Goal: Transaction & Acquisition: Purchase product/service

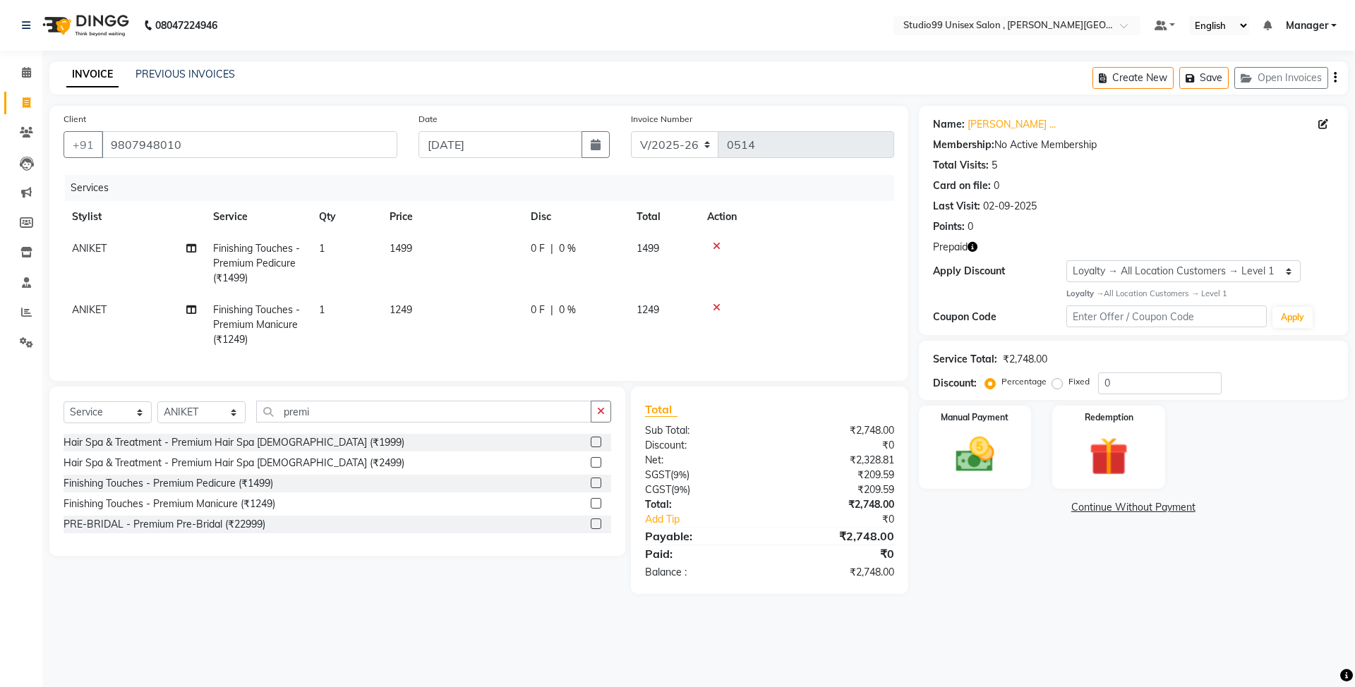
select select "7699"
select select "service"
select select "69099"
select select "1: Object"
click at [24, 100] on icon at bounding box center [27, 102] width 8 height 11
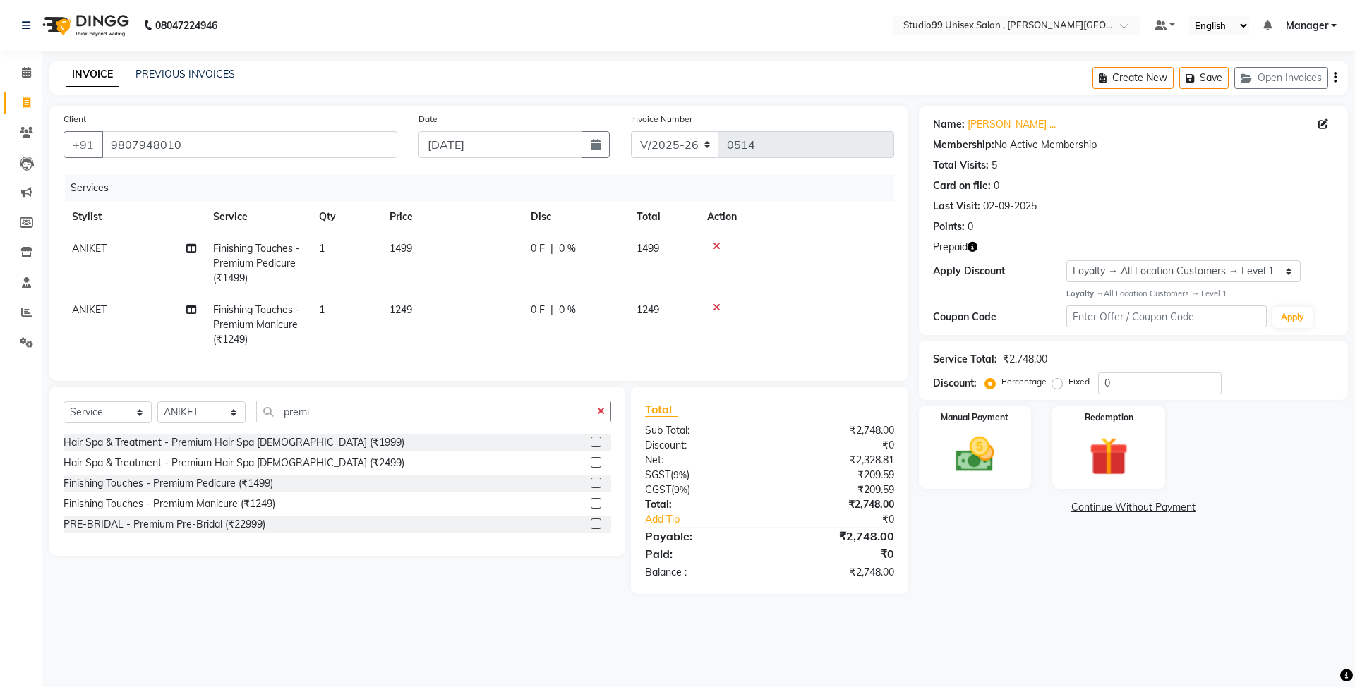
click at [716, 248] on icon at bounding box center [717, 246] width 8 height 10
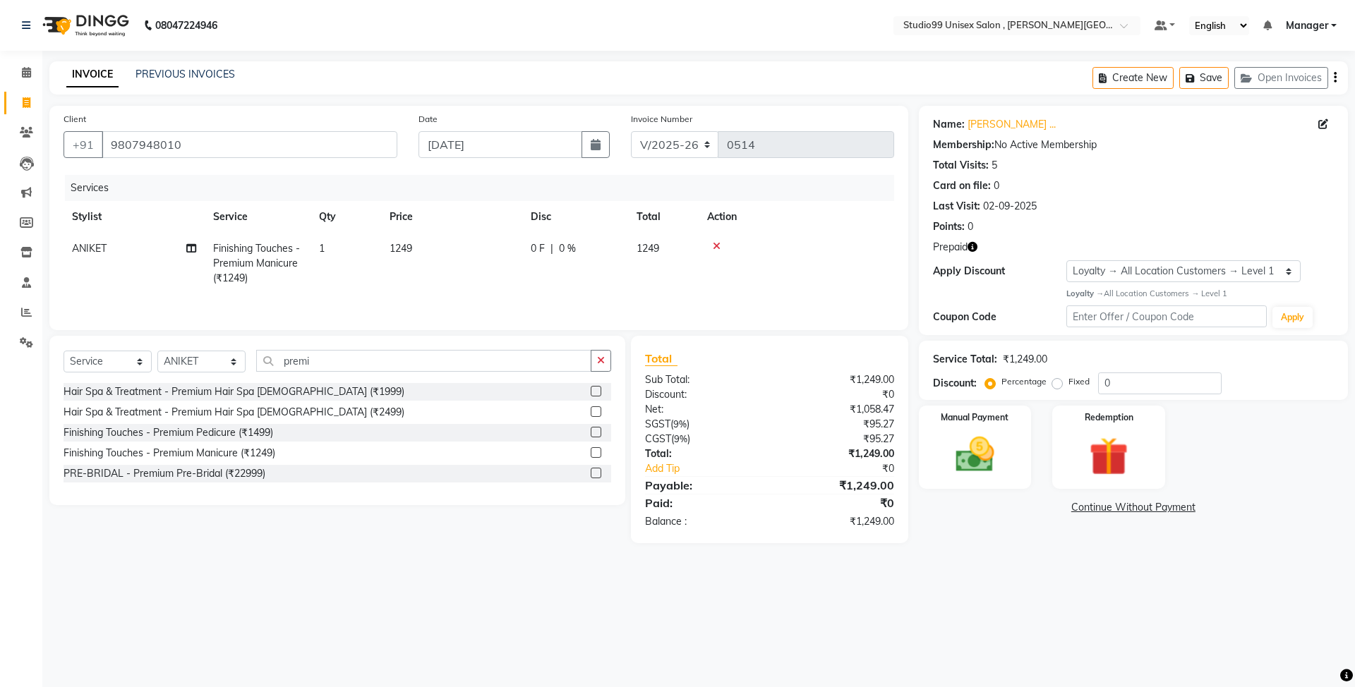
click at [717, 241] on icon at bounding box center [717, 246] width 8 height 10
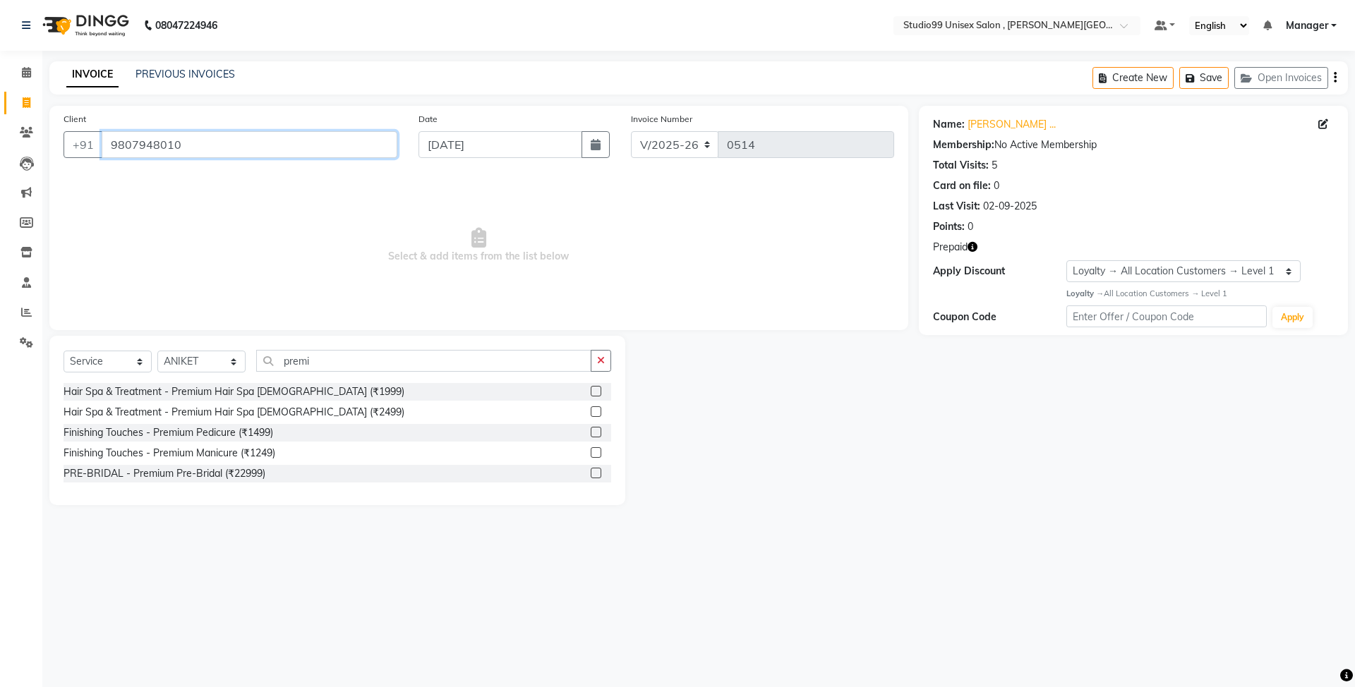
click at [224, 145] on input "9807948010" at bounding box center [250, 144] width 296 height 27
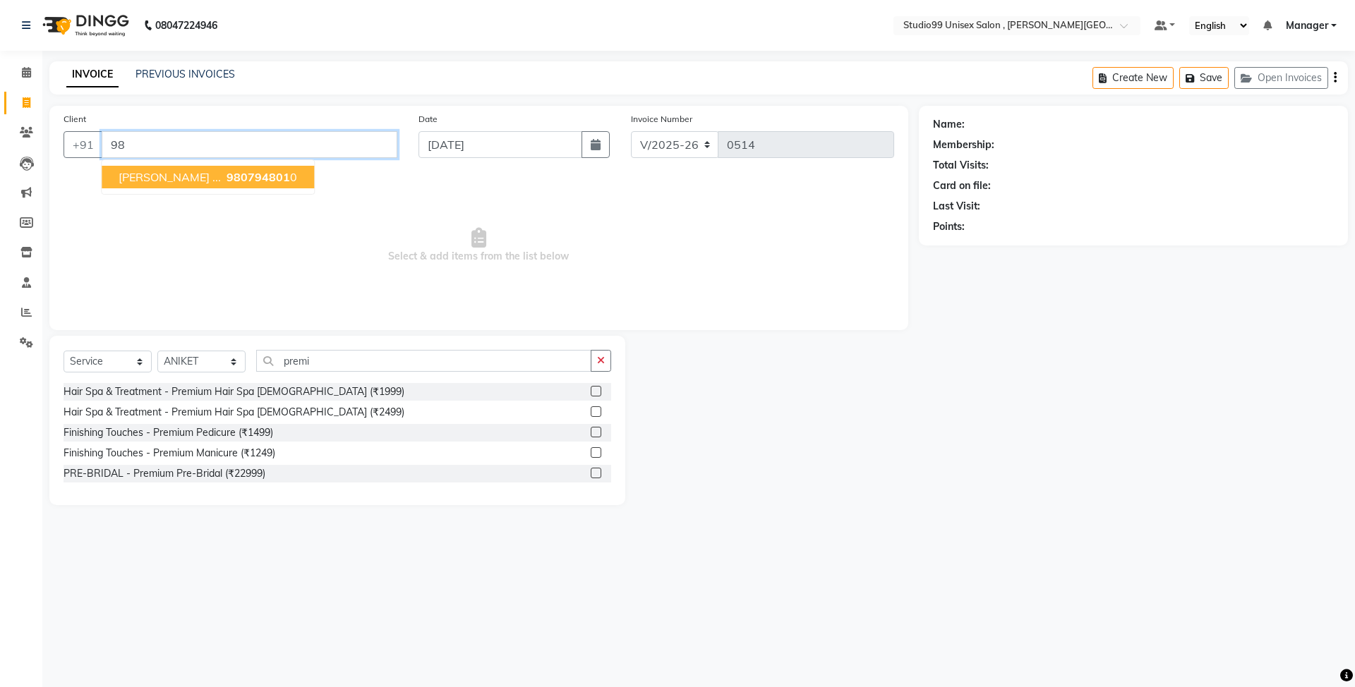
type input "9"
click at [238, 184] on button "archna tiwari 8081 808463" at bounding box center [202, 177] width 201 height 23
type input "8081808463"
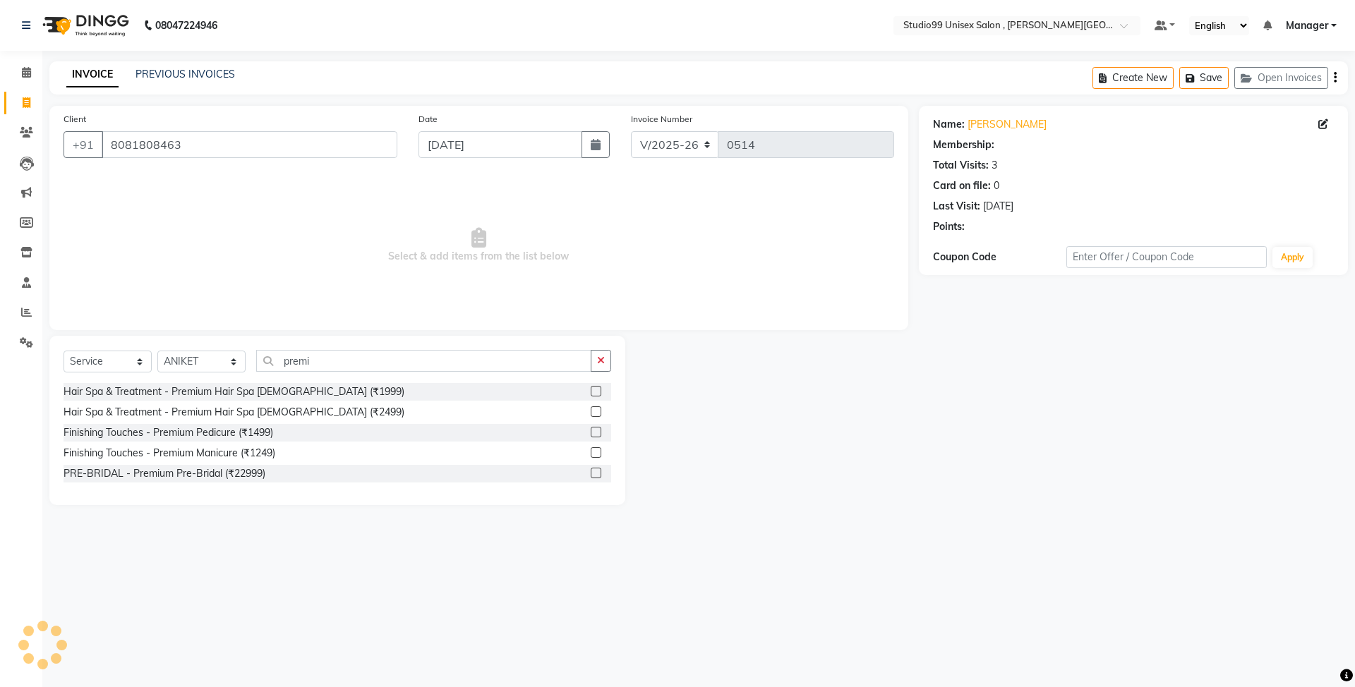
select select "1: Object"
click at [230, 363] on select "Select Stylist Aamir Ali ANIKET FIROZ KOMAL Manager SAMIYA SHIVAM Sumaiya" at bounding box center [201, 362] width 88 height 22
select select "83225"
click at [157, 351] on select "Select Stylist Aamir Ali ANIKET FIROZ KOMAL Manager SAMIYA SHIVAM Sumaiya" at bounding box center [201, 362] width 88 height 22
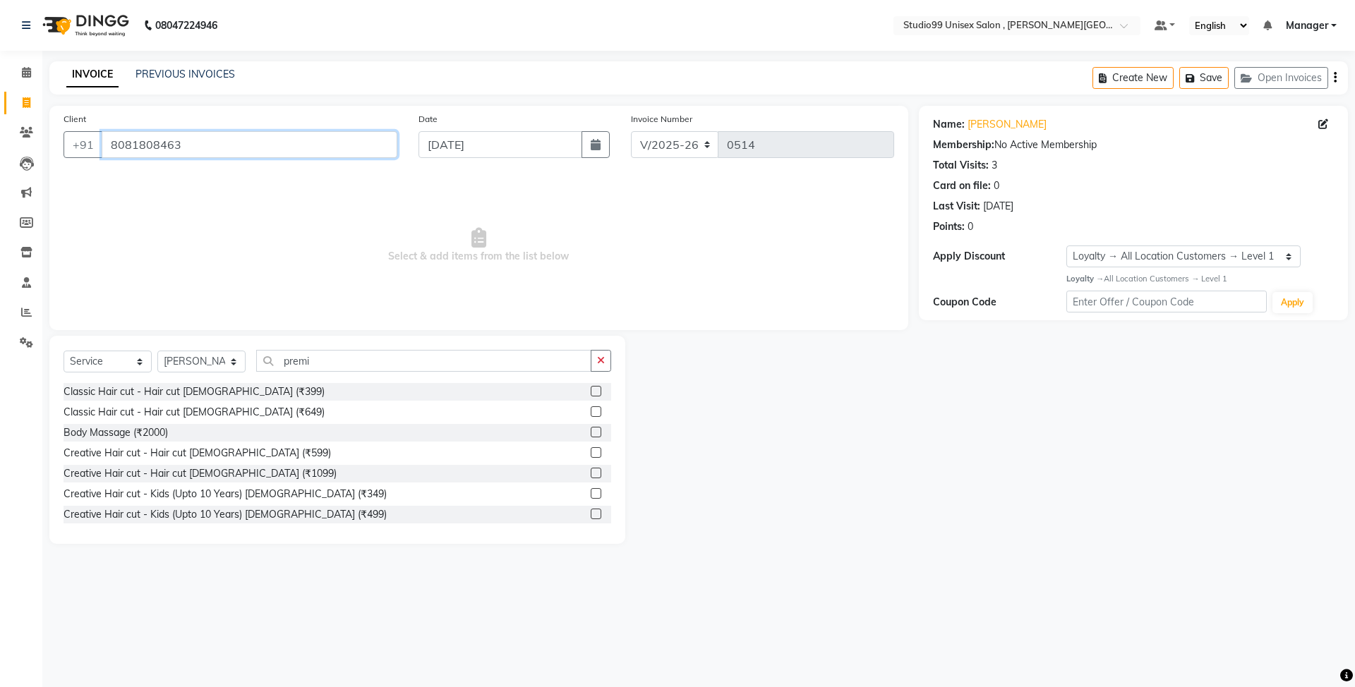
drag, startPoint x: 199, startPoint y: 150, endPoint x: 91, endPoint y: 162, distance: 108.6
click at [87, 168] on div "Client +91 8081808463" at bounding box center [230, 140] width 355 height 58
drag, startPoint x: 91, startPoint y: 162, endPoint x: 108, endPoint y: 154, distance: 18.9
click at [108, 154] on input "8081808463" at bounding box center [250, 144] width 296 height 27
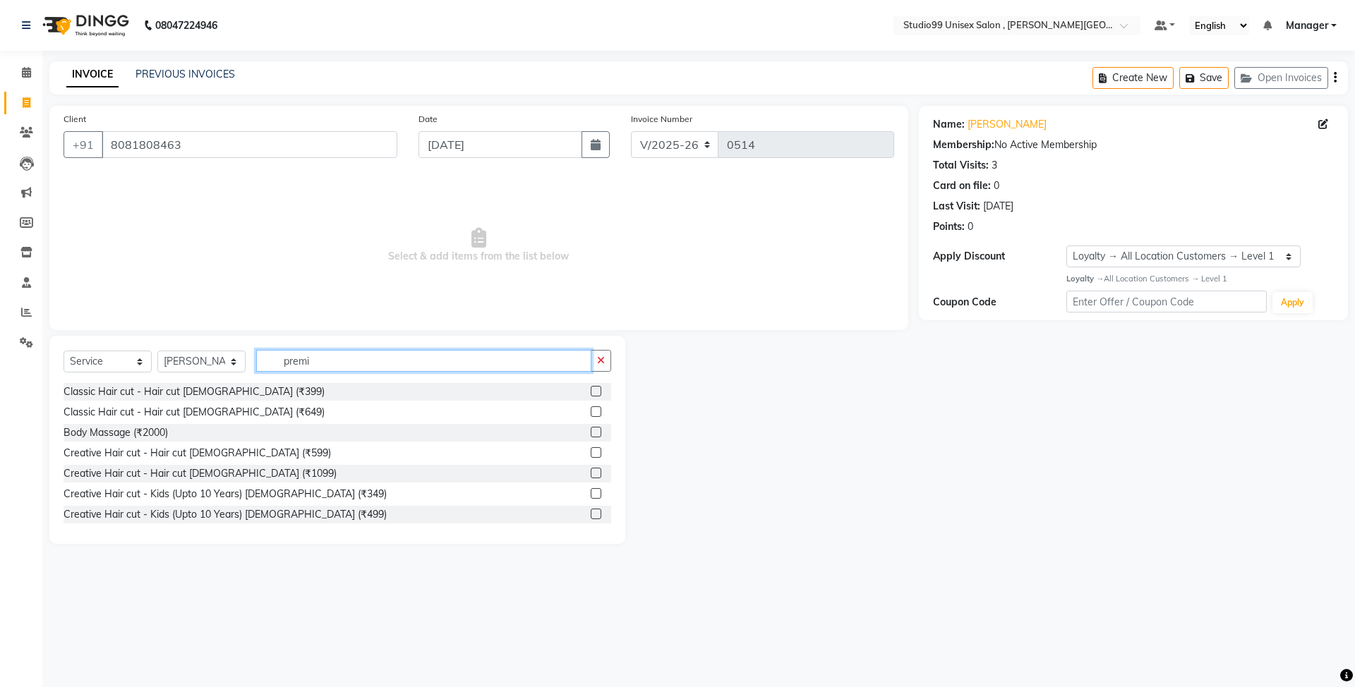
drag, startPoint x: 358, startPoint y: 363, endPoint x: 258, endPoint y: 367, distance: 101.0
click at [258, 367] on input "premi" at bounding box center [423, 361] width 335 height 22
click at [591, 411] on label at bounding box center [596, 411] width 11 height 11
click at [591, 411] on input "checkbox" at bounding box center [595, 412] width 9 height 9
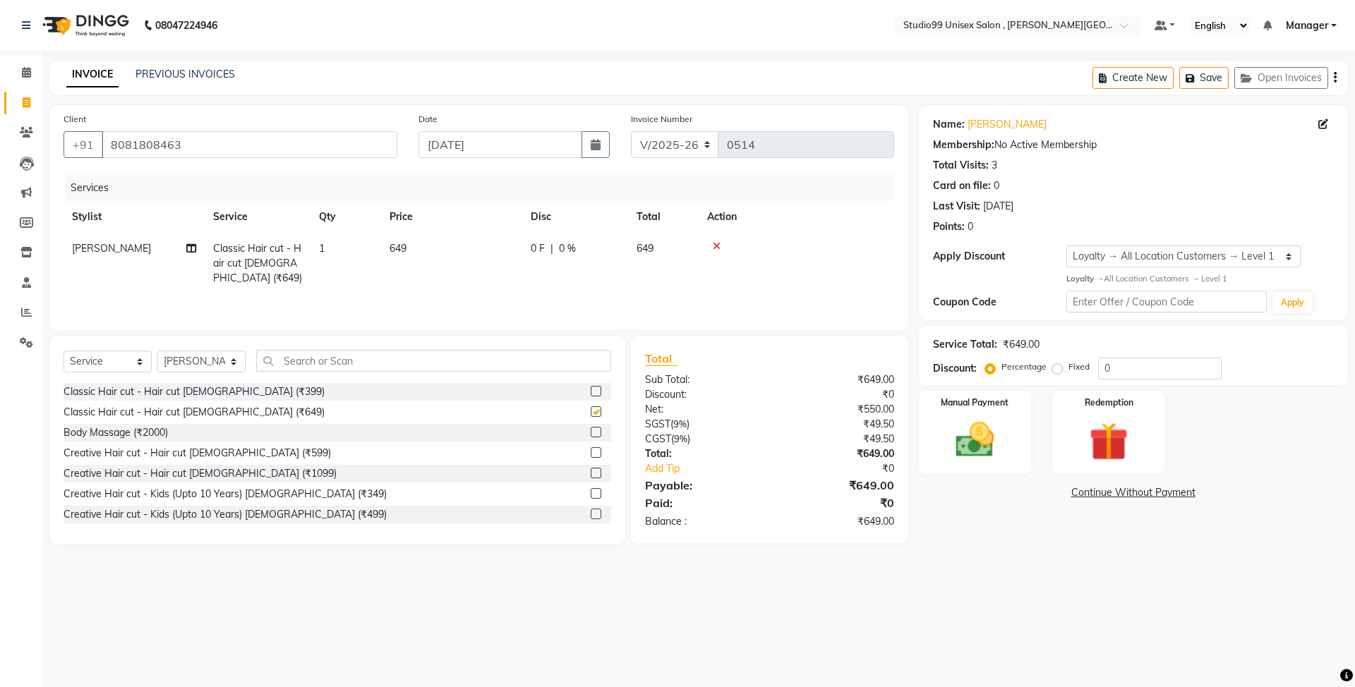
checkbox input "false"
click at [475, 362] on input "text" at bounding box center [433, 361] width 355 height 22
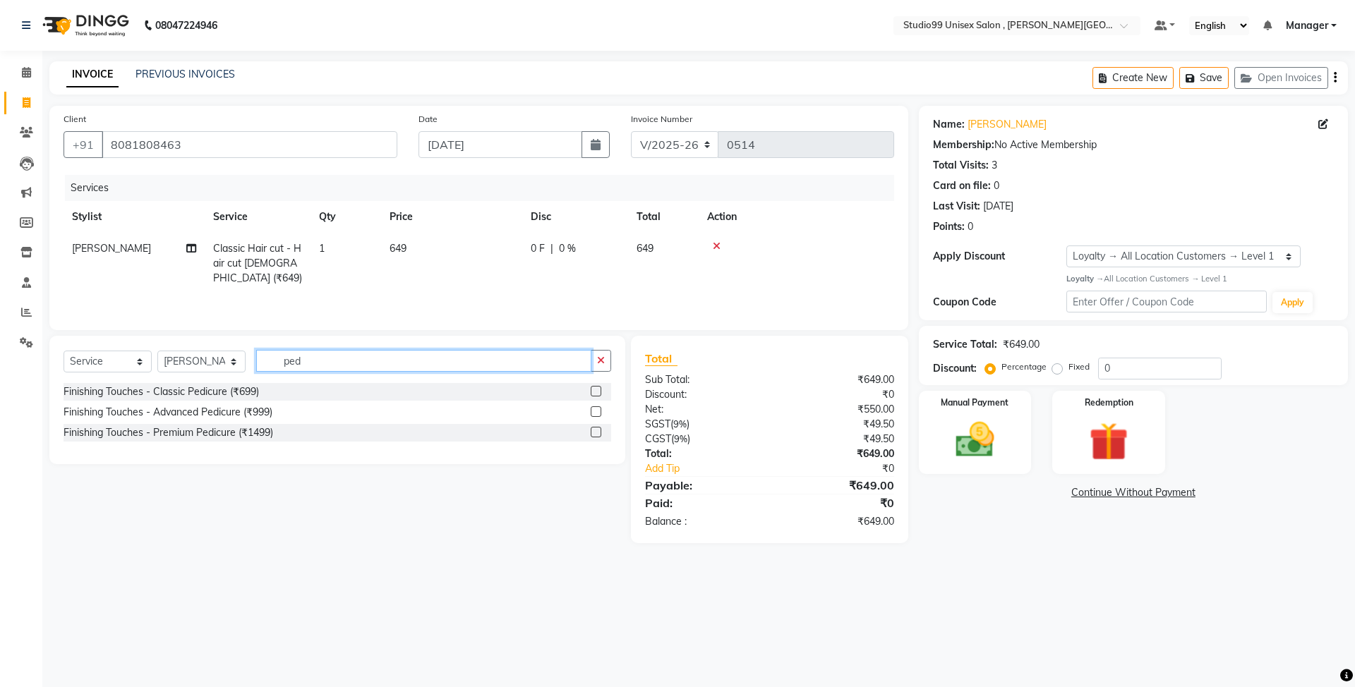
type input "ped"
click at [591, 396] on label at bounding box center [596, 391] width 11 height 11
click at [591, 396] on input "checkbox" at bounding box center [595, 391] width 9 height 9
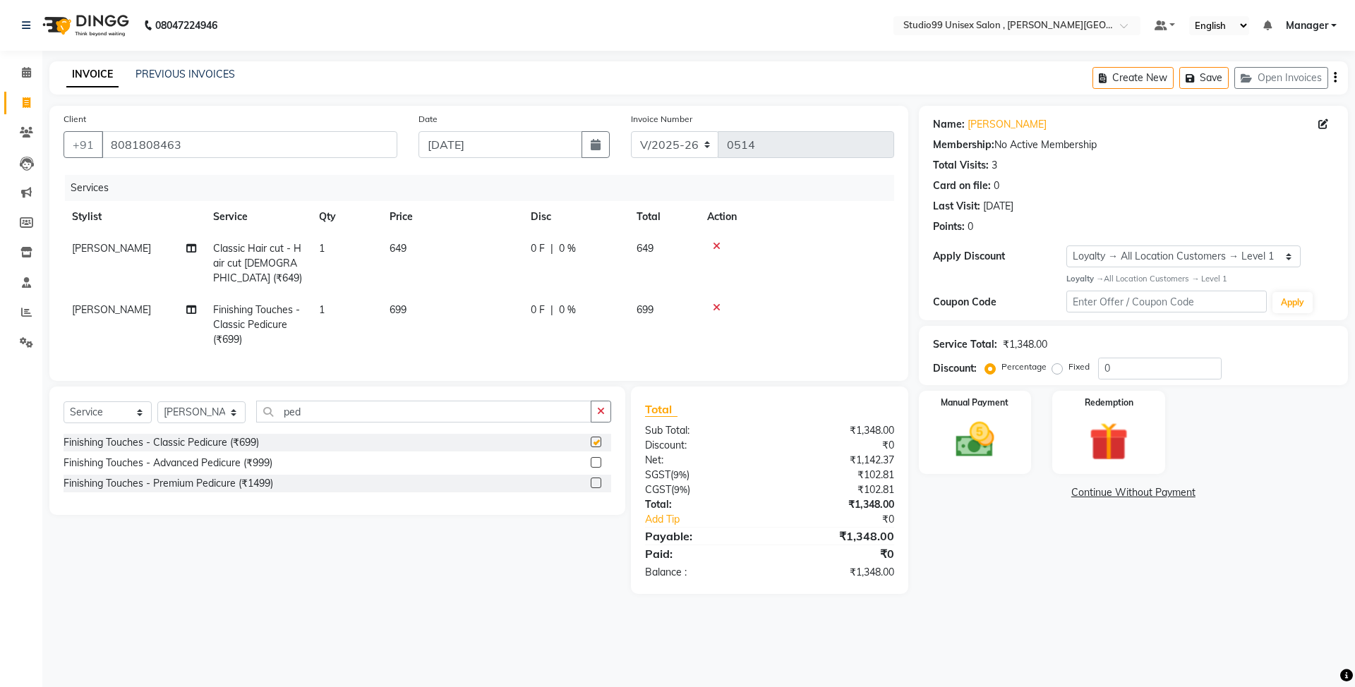
checkbox input "false"
drag, startPoint x: 1135, startPoint y: 365, endPoint x: 1090, endPoint y: 368, distance: 45.2
click at [1090, 368] on div "Percentage Fixed 0" at bounding box center [1105, 369] width 234 height 22
type input "50"
click at [1139, 615] on main "INVOICE PREVIOUS INVOICES Create New Save Open Invoices Client +91 8081808463 D…" at bounding box center [698, 338] width 1312 height 554
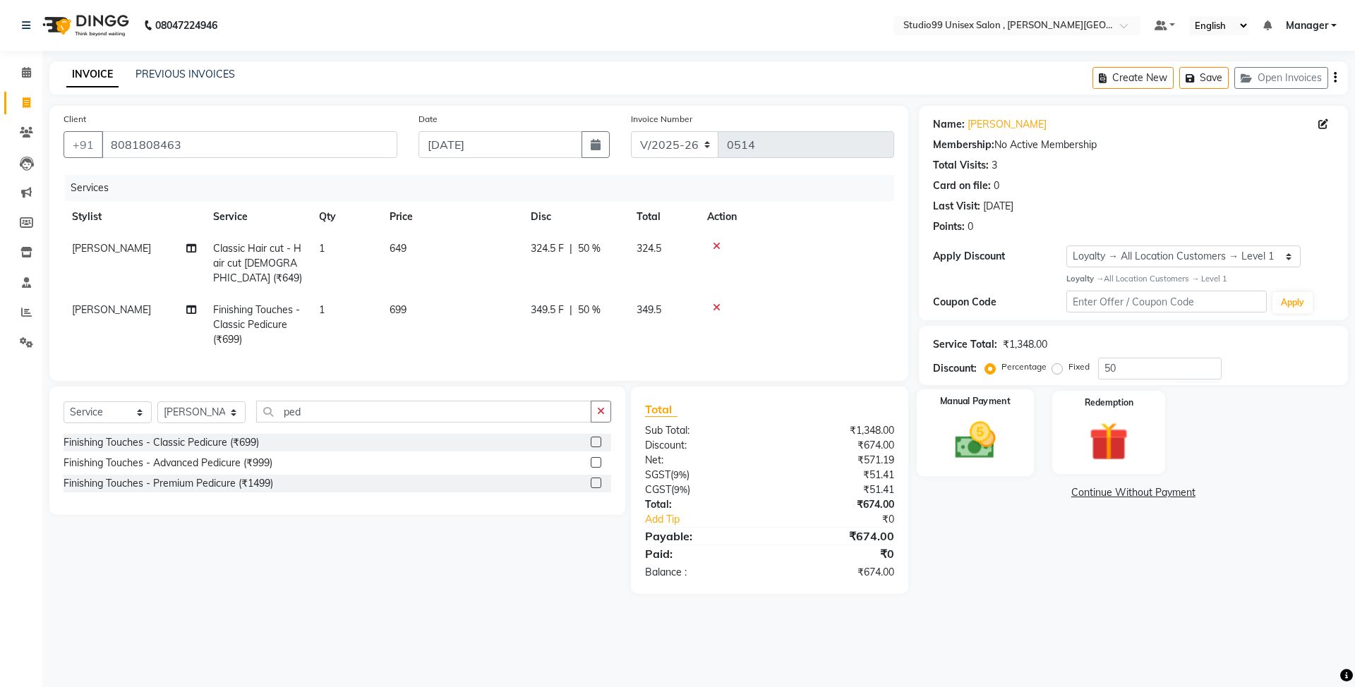
click at [972, 440] on img at bounding box center [975, 440] width 66 height 47
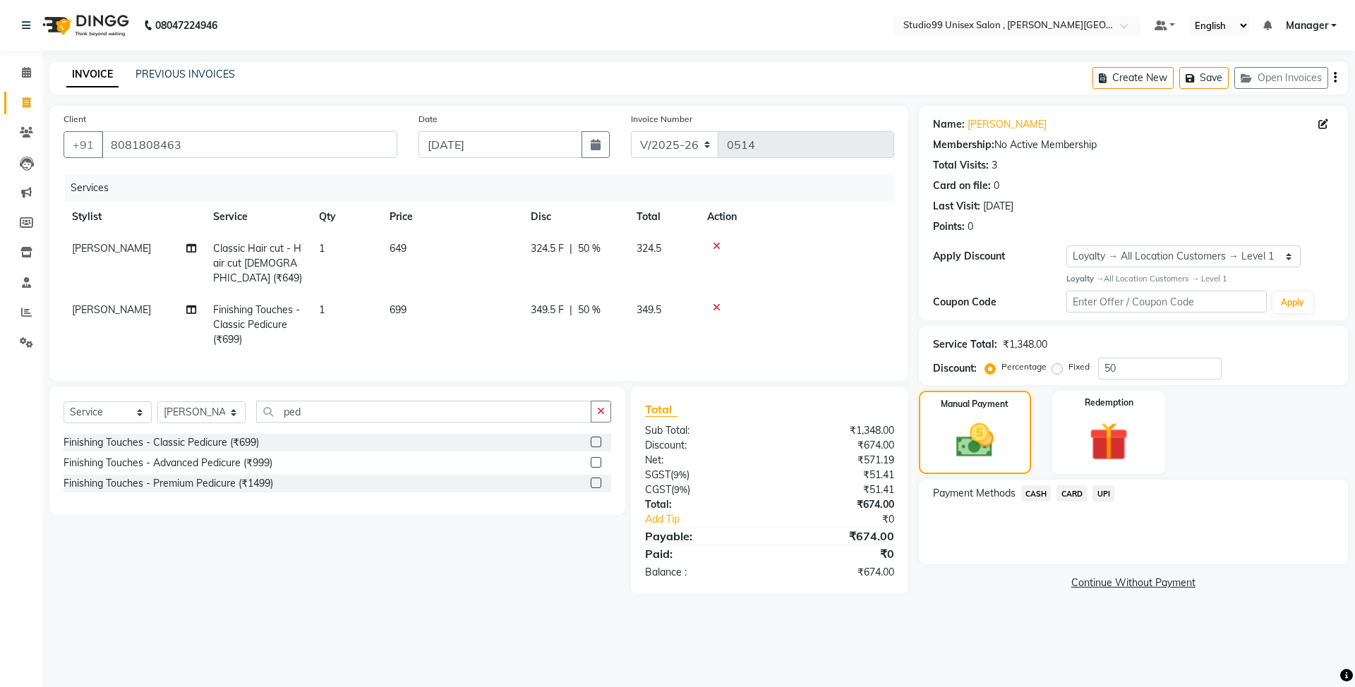
click at [1105, 494] on span "UPI" at bounding box center [1103, 493] width 22 height 16
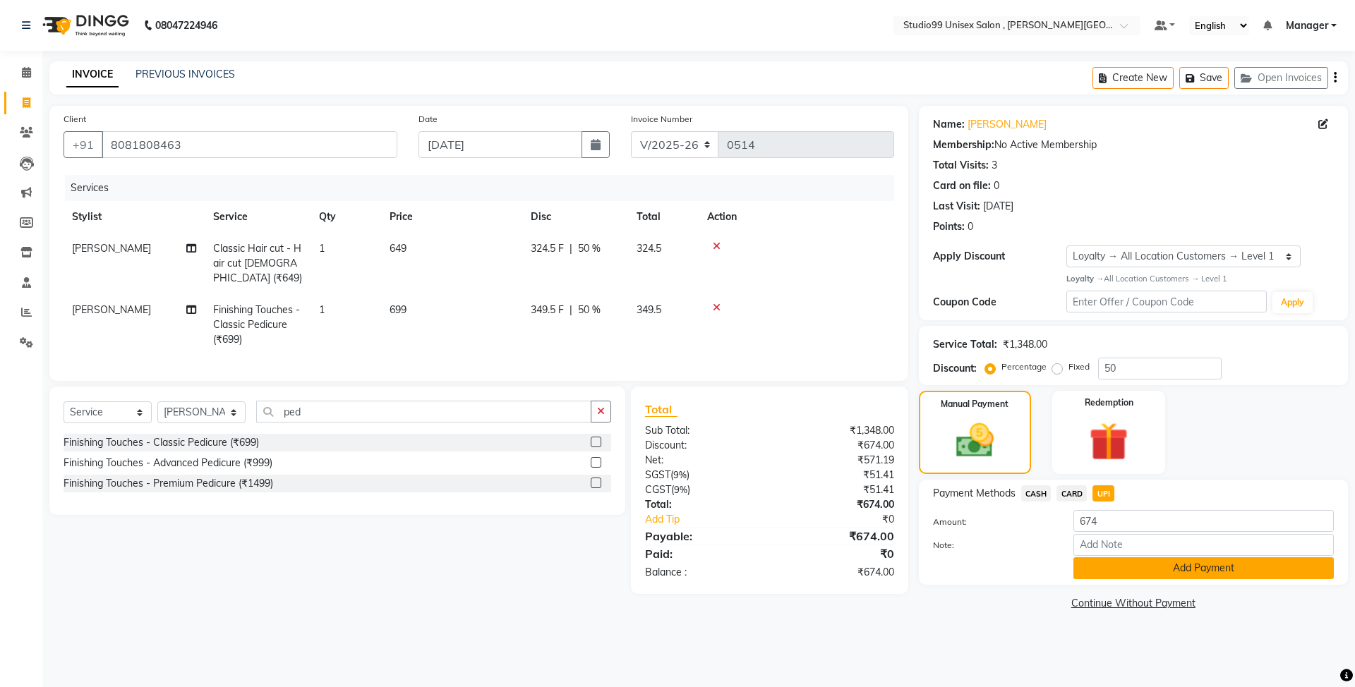
click at [1178, 570] on button "Add Payment" at bounding box center [1203, 568] width 260 height 22
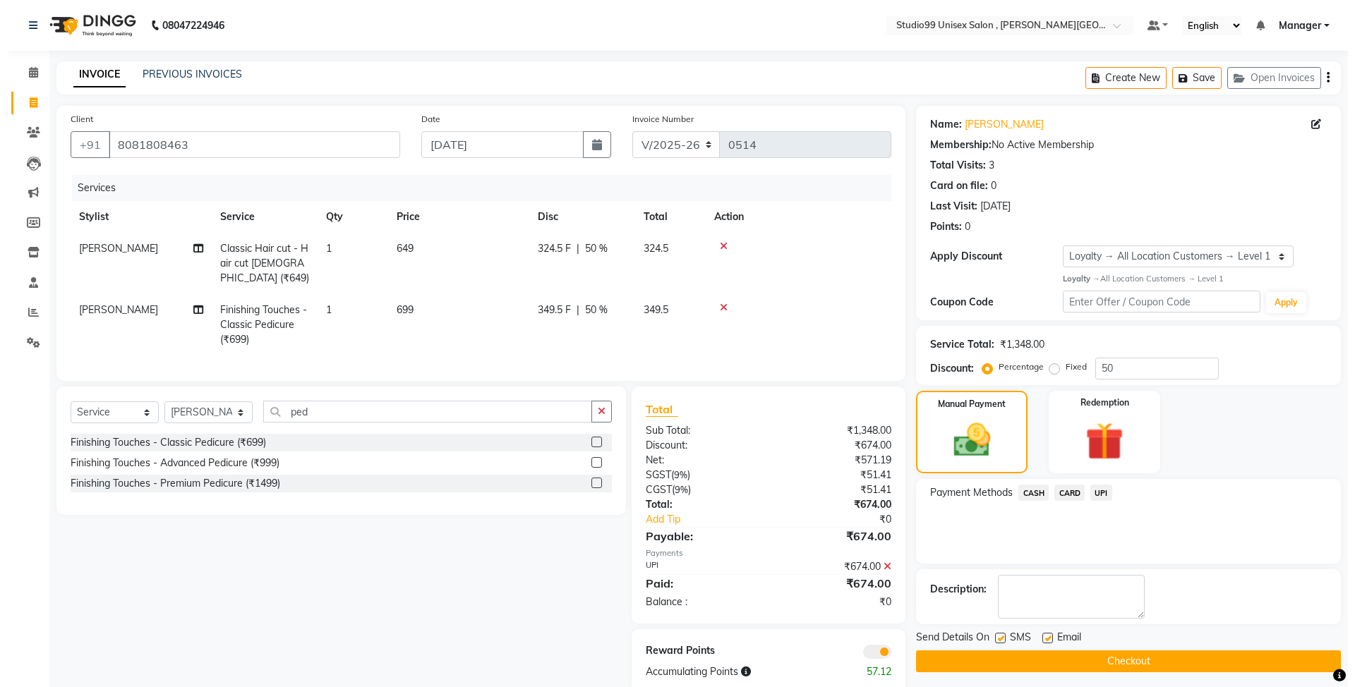
scroll to position [41, 0]
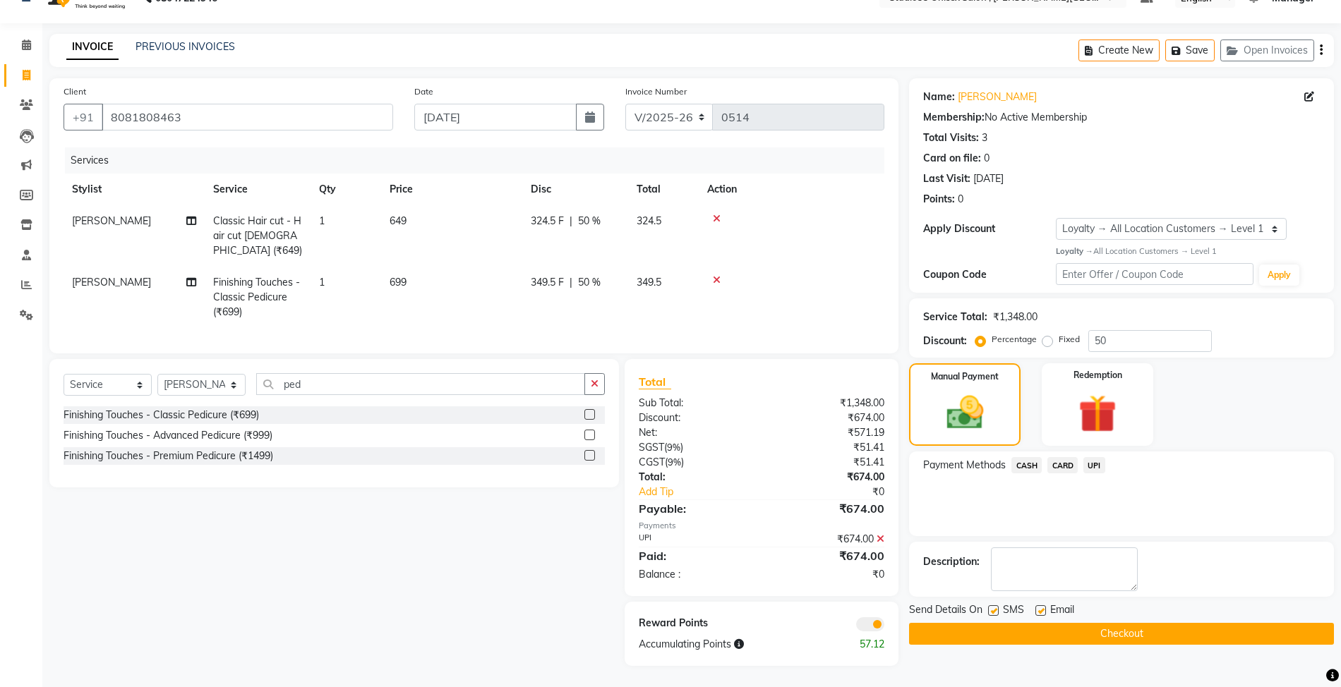
click at [867, 627] on span at bounding box center [870, 624] width 28 height 14
click at [884, 627] on input "checkbox" at bounding box center [884, 627] width 0 height 0
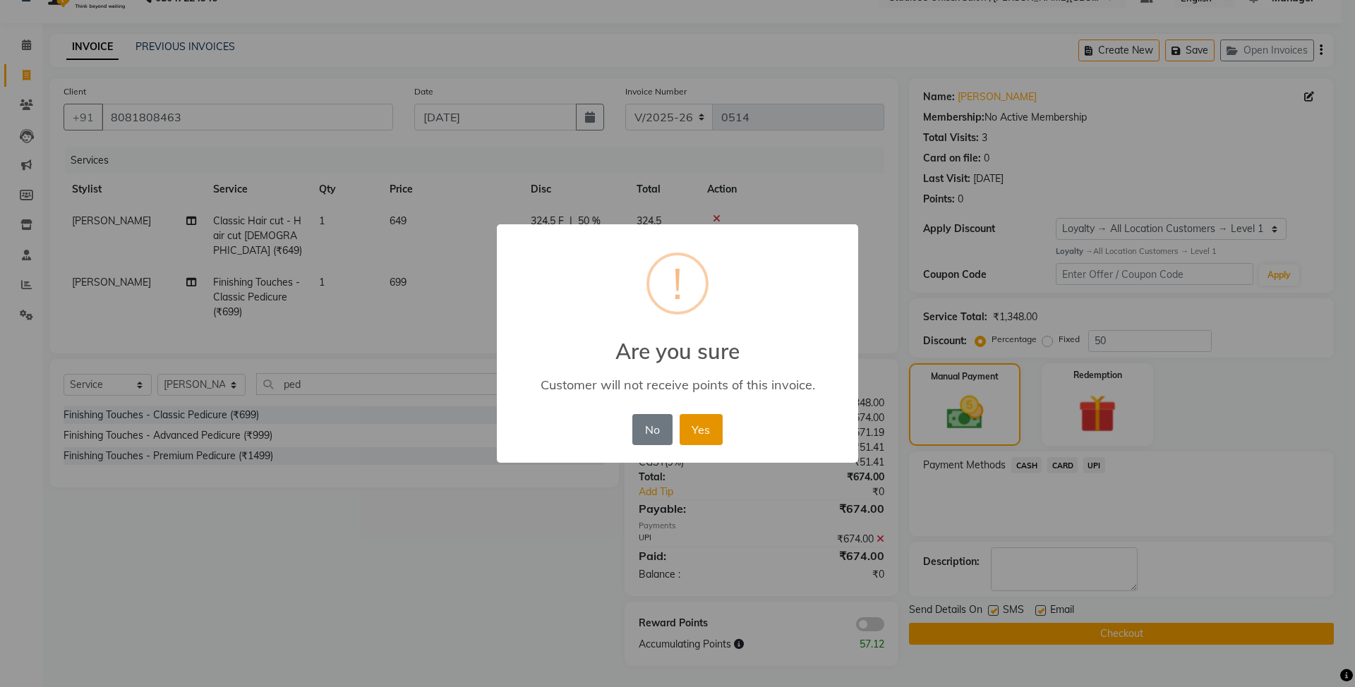
click at [701, 419] on button "Yes" at bounding box center [701, 429] width 43 height 31
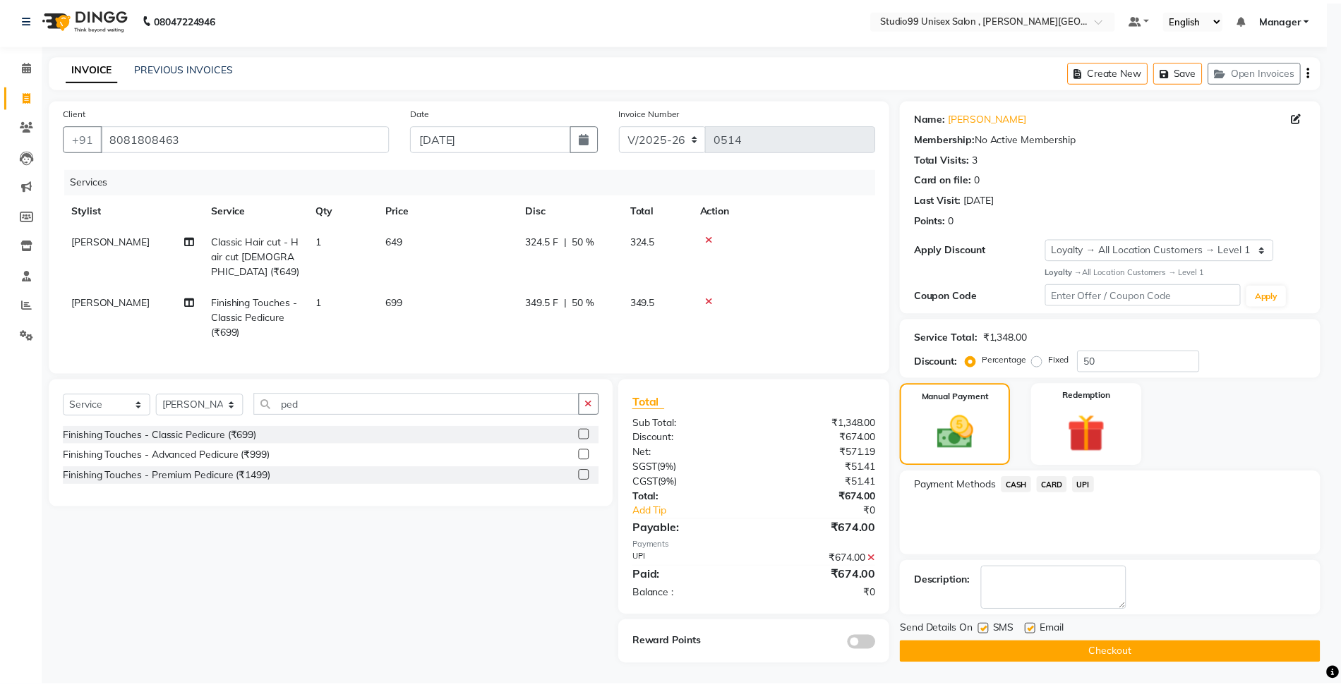
scroll to position [20, 0]
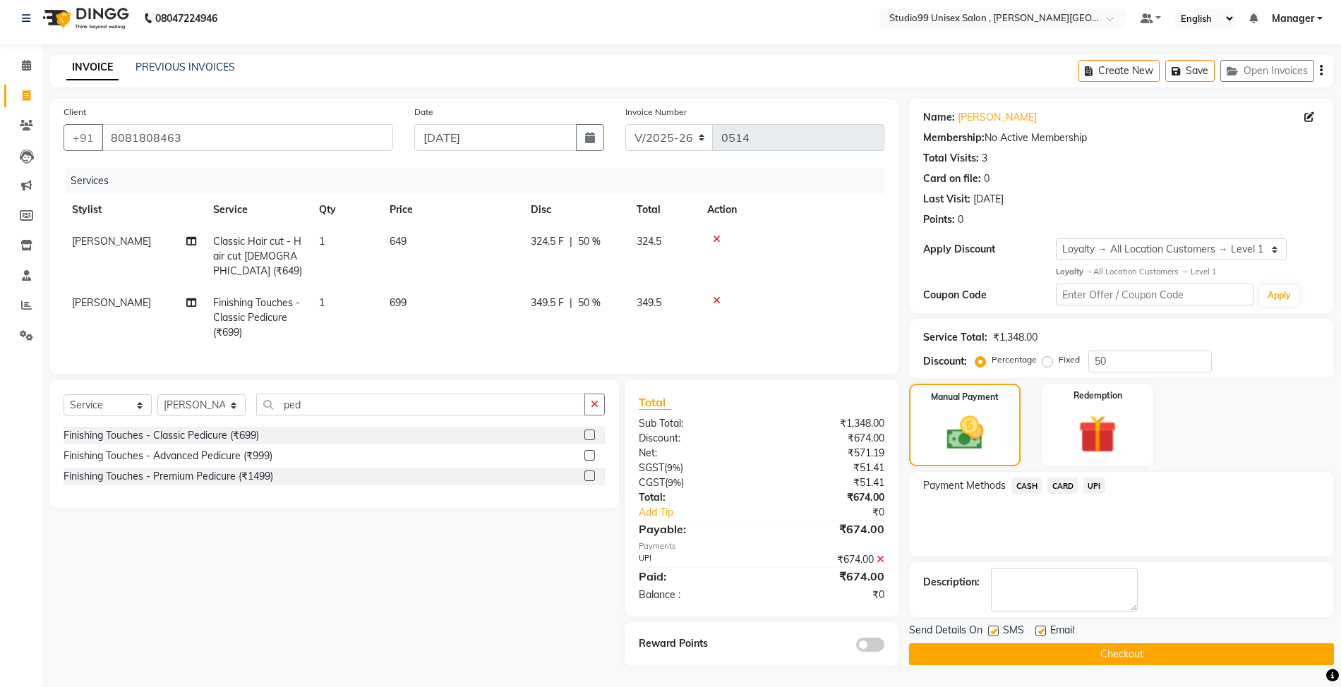
click at [1101, 647] on button "Checkout" at bounding box center [1121, 655] width 425 height 22
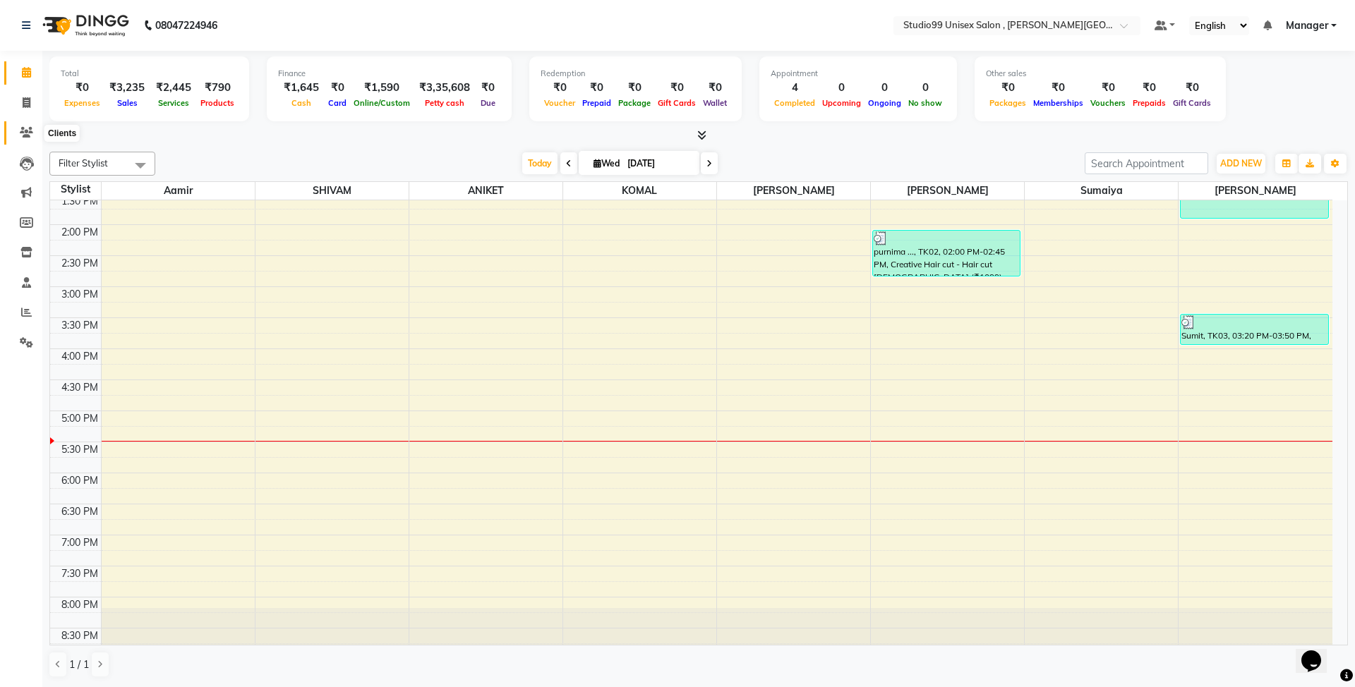
click at [37, 138] on span at bounding box center [26, 133] width 25 height 16
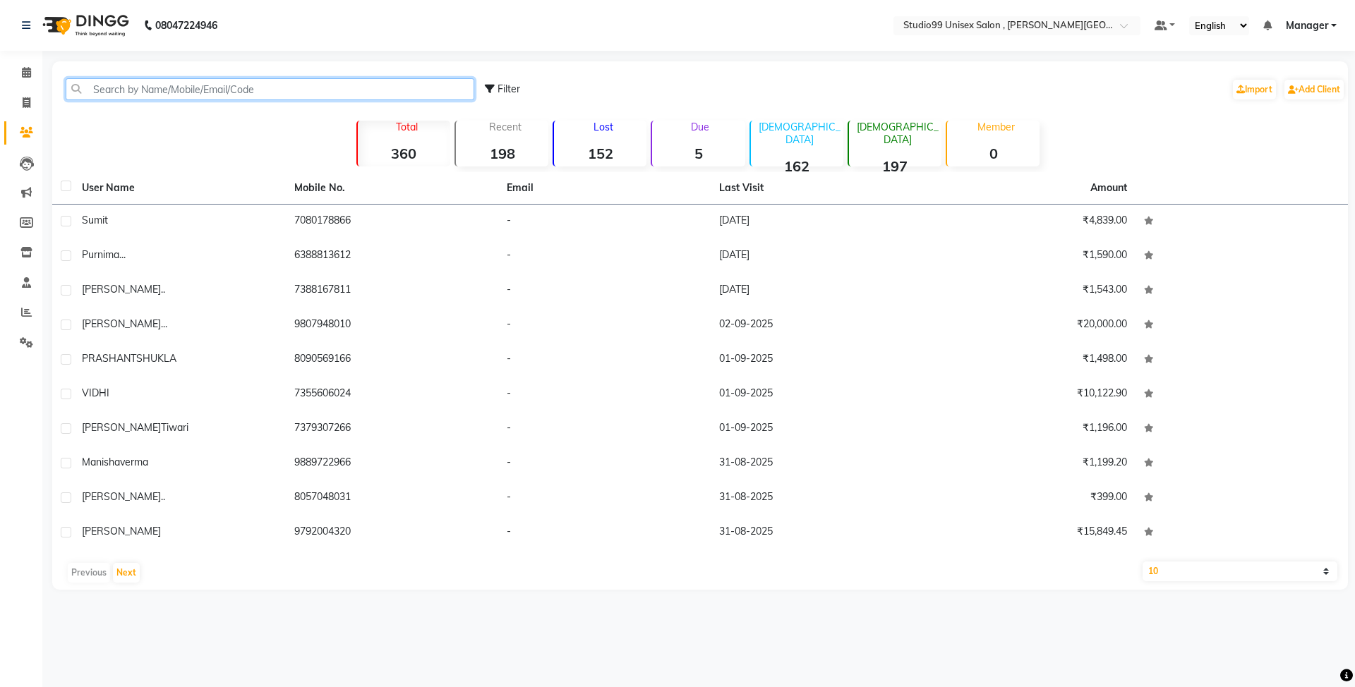
click at [201, 85] on input "text" at bounding box center [270, 89] width 409 height 22
paste input "8081808463"
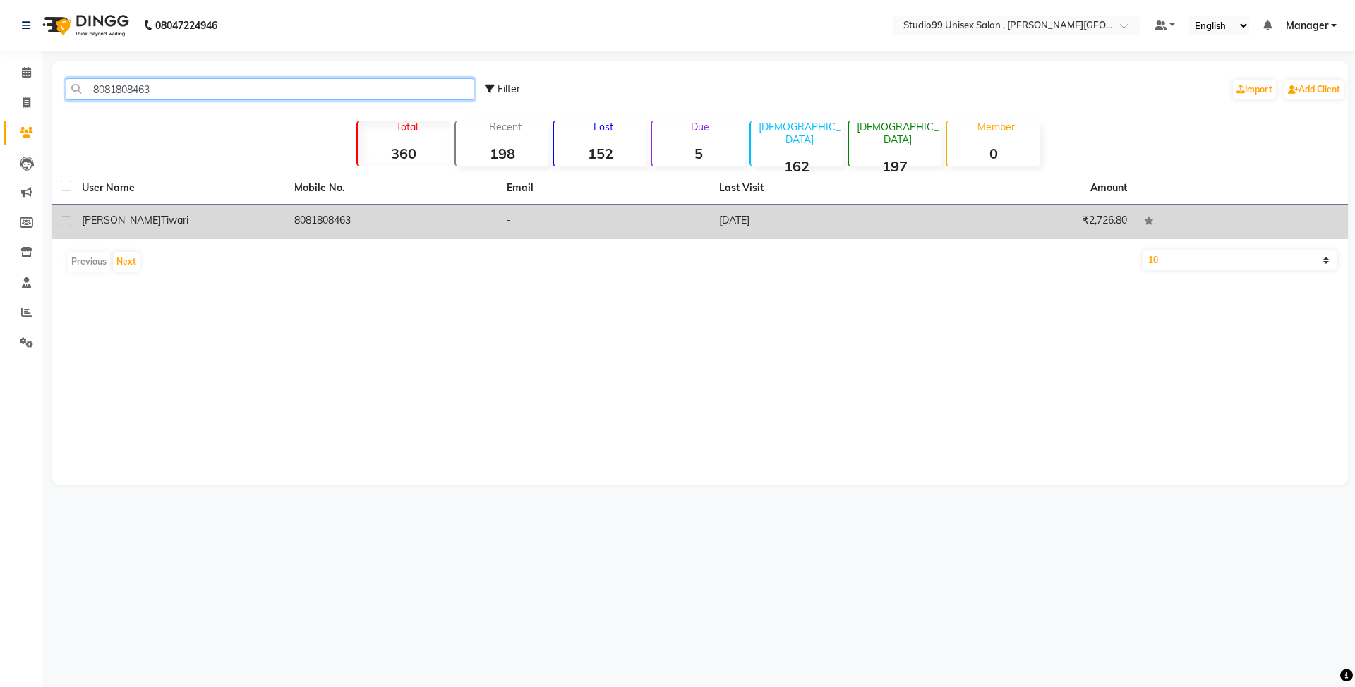
type input "8081808463"
click at [306, 226] on td "8081808463" at bounding box center [392, 222] width 212 height 35
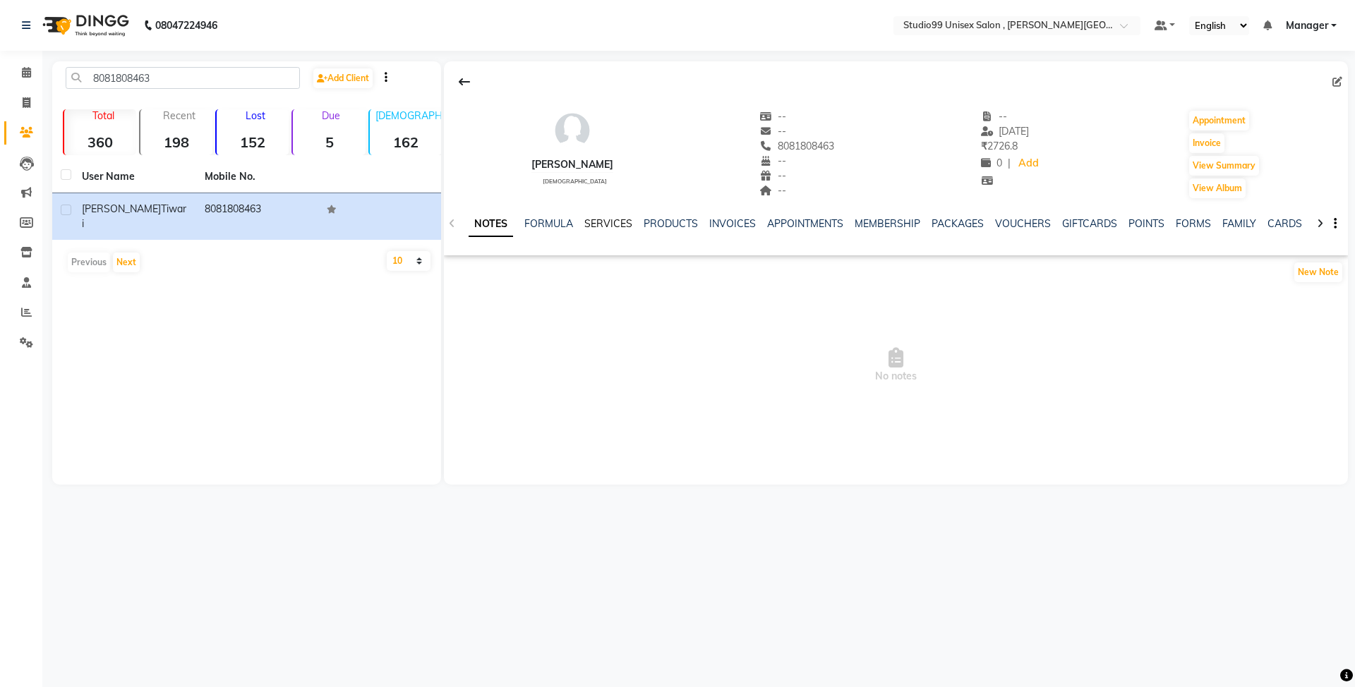
click at [616, 229] on link "SERVICES" at bounding box center [608, 223] width 48 height 13
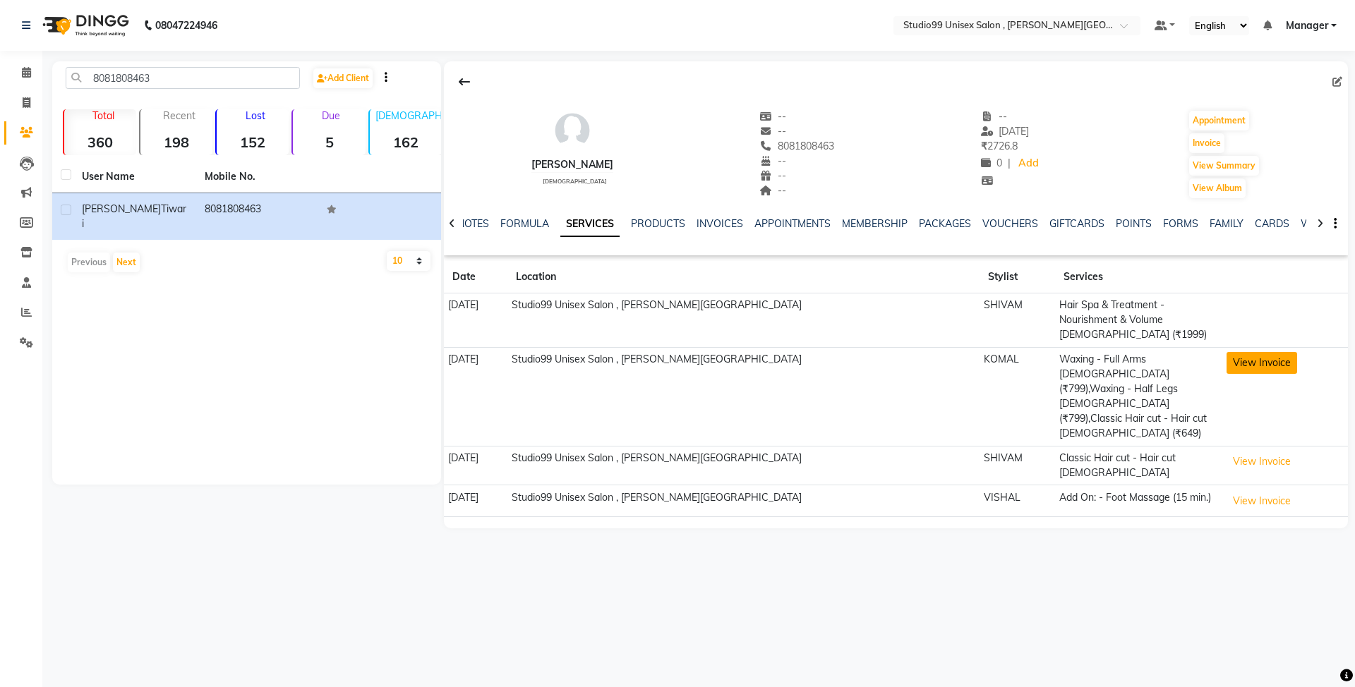
click at [1264, 352] on button "View Invoice" at bounding box center [1261, 363] width 71 height 22
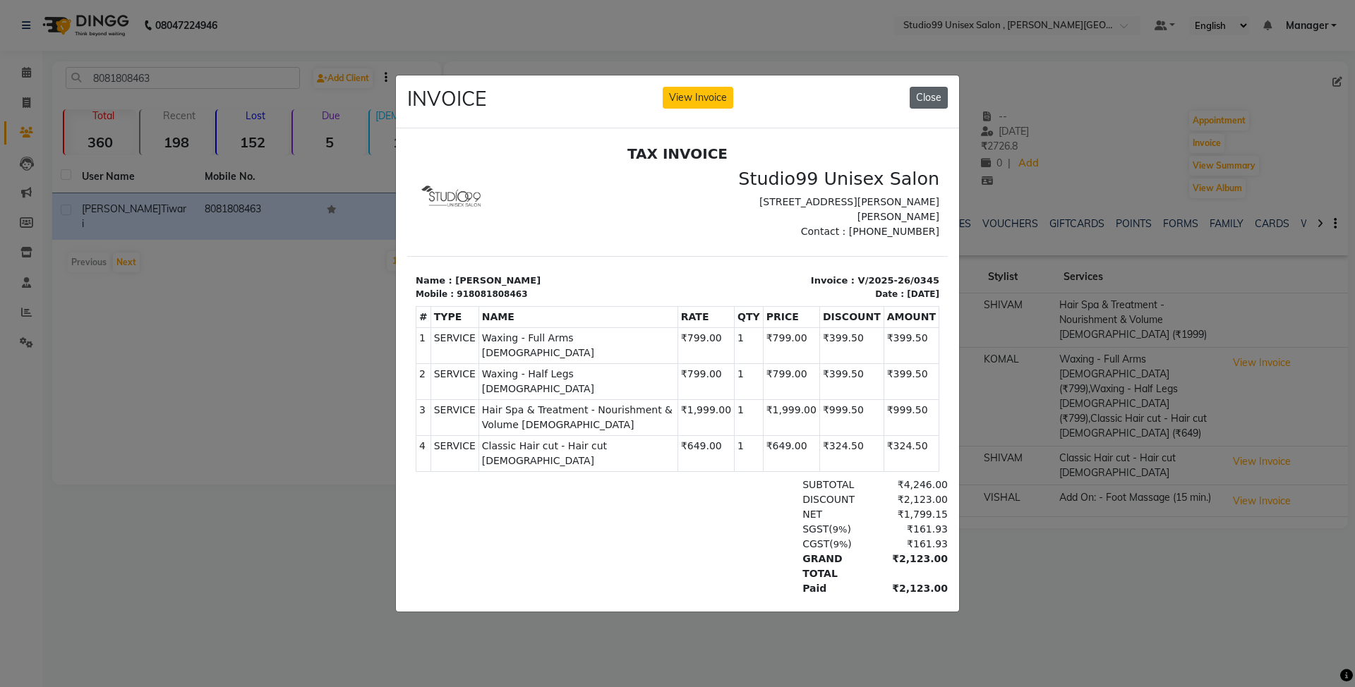
click at [923, 97] on button "Close" at bounding box center [929, 98] width 38 height 22
